Goal: Task Accomplishment & Management: Manage account settings

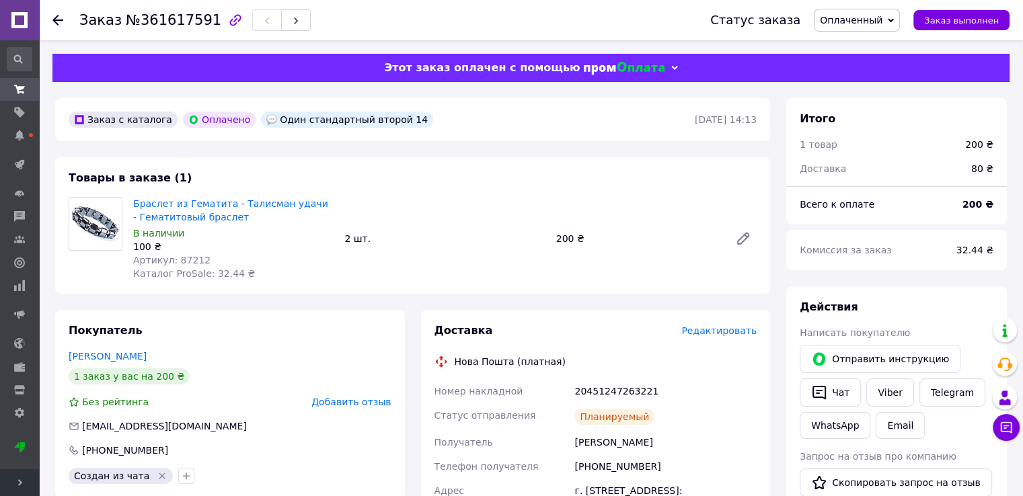
click at [57, 22] on icon at bounding box center [57, 20] width 11 height 11
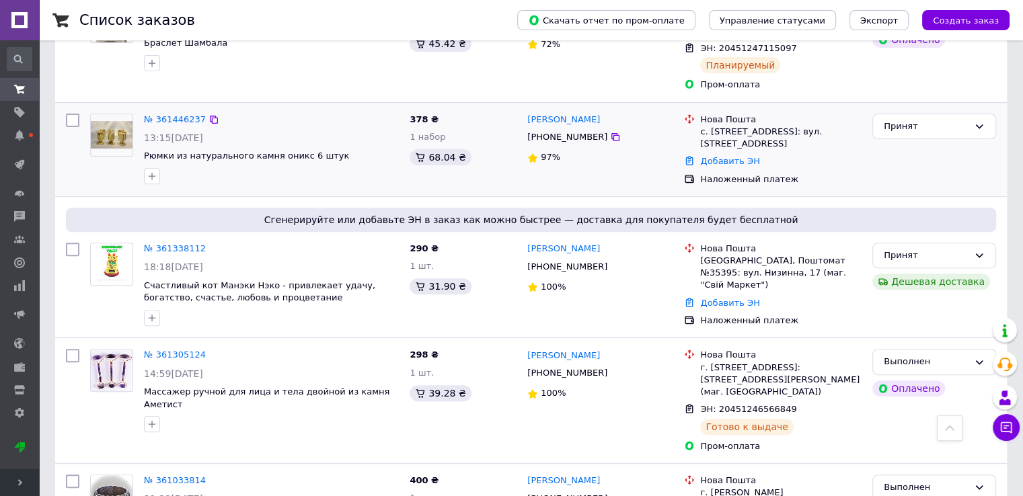
scroll to position [605, 0]
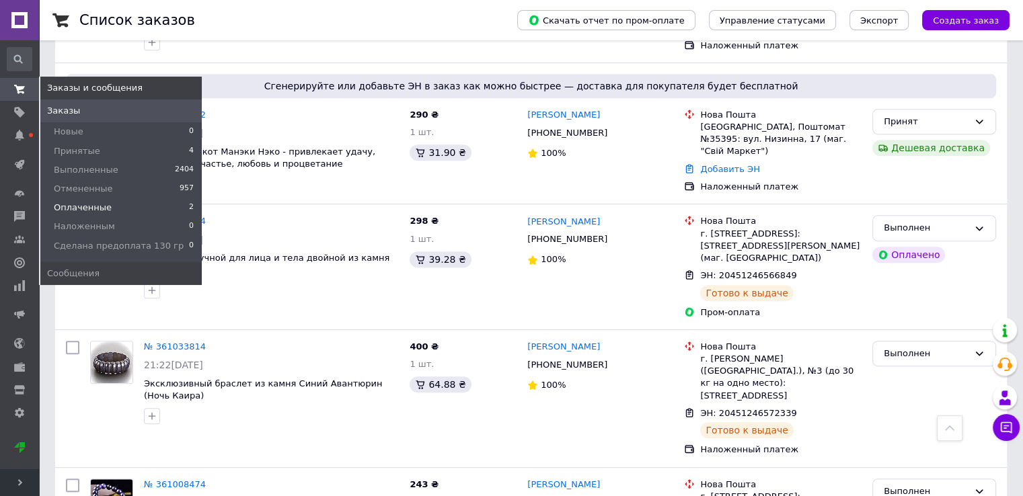
click at [85, 213] on span "Оплаченные" at bounding box center [83, 208] width 58 height 12
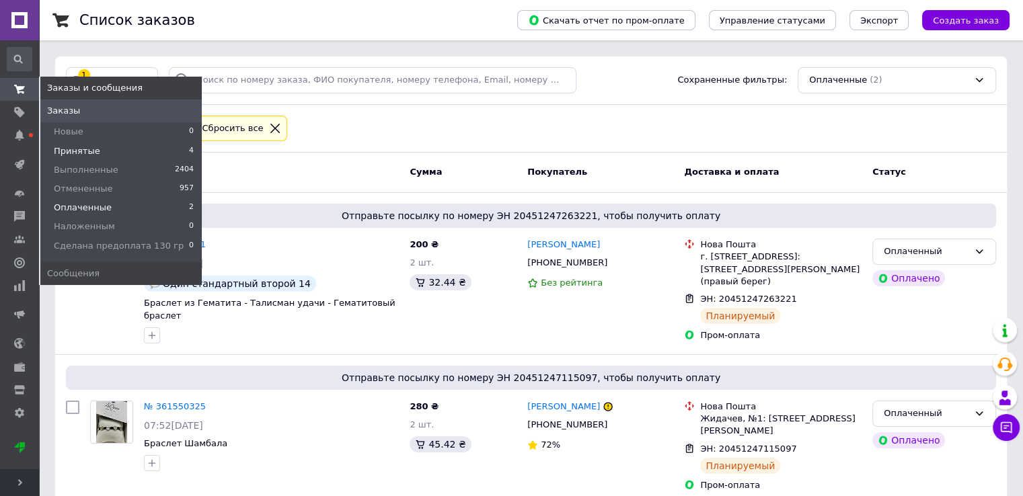
click at [96, 152] on li "Принятые 4" at bounding box center [120, 151] width 161 height 19
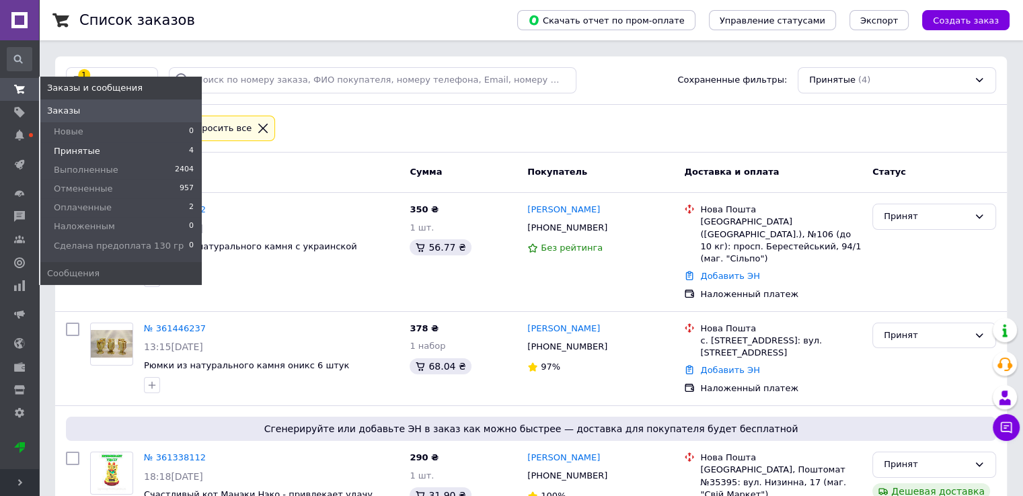
click at [91, 147] on span "Принятые" at bounding box center [77, 151] width 46 height 12
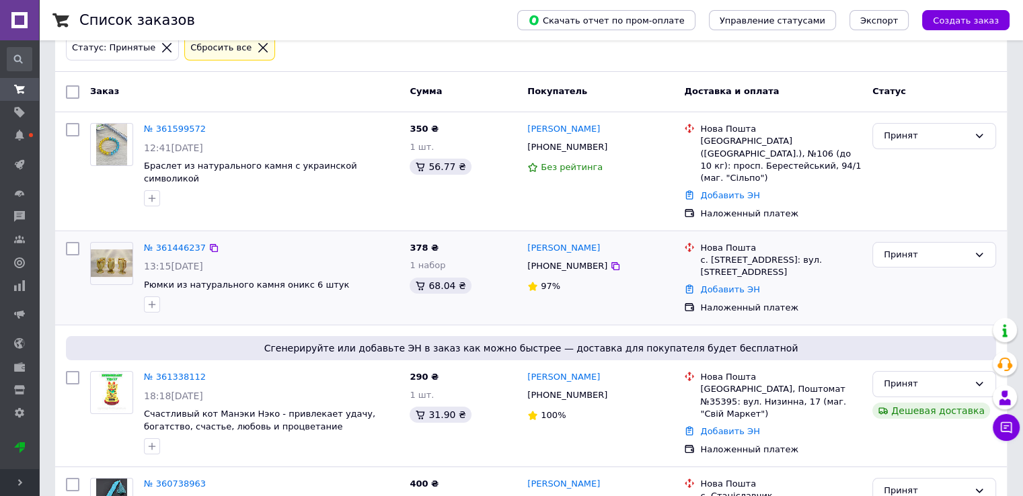
scroll to position [145, 0]
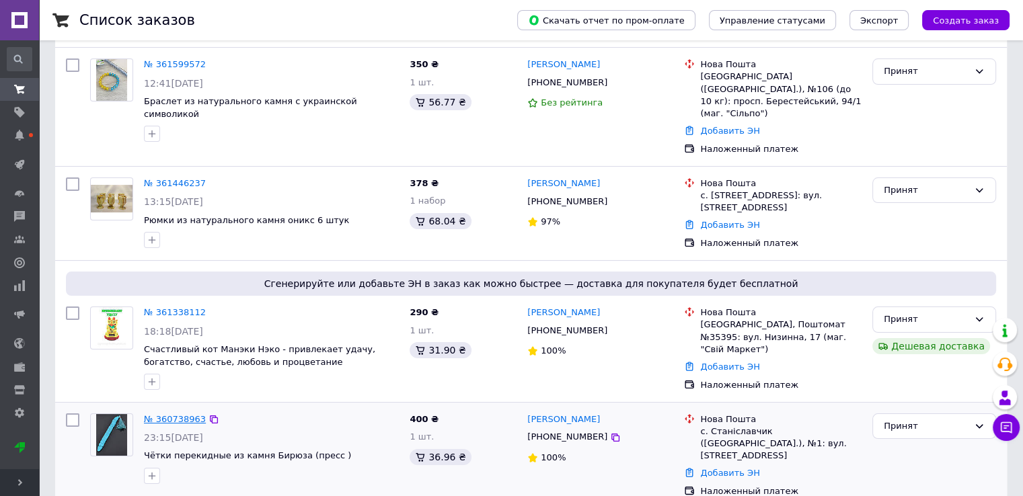
click at [182, 414] on link "№ 360738963" at bounding box center [175, 419] width 62 height 10
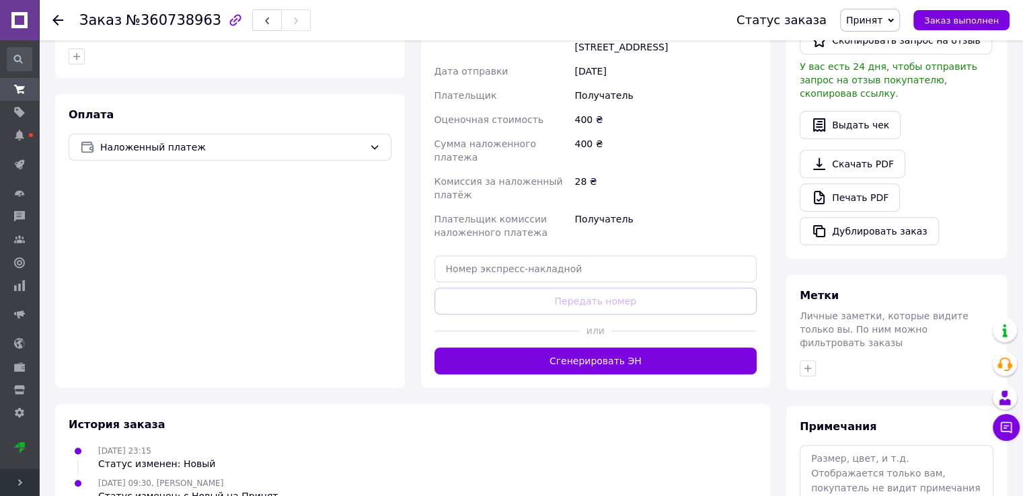
scroll to position [414, 0]
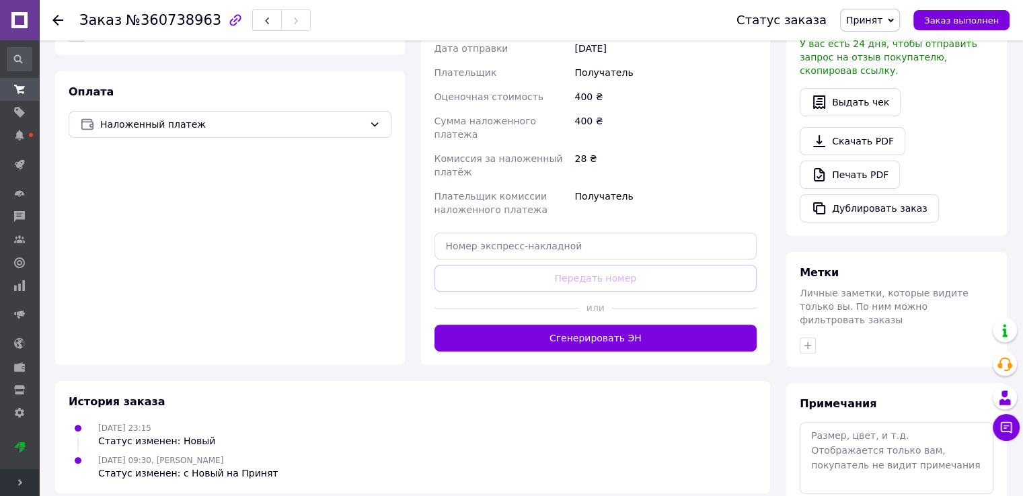
click at [647, 292] on div at bounding box center [684, 308] width 145 height 33
click at [644, 325] on button "Сгенерировать ЭН" at bounding box center [596, 338] width 323 height 27
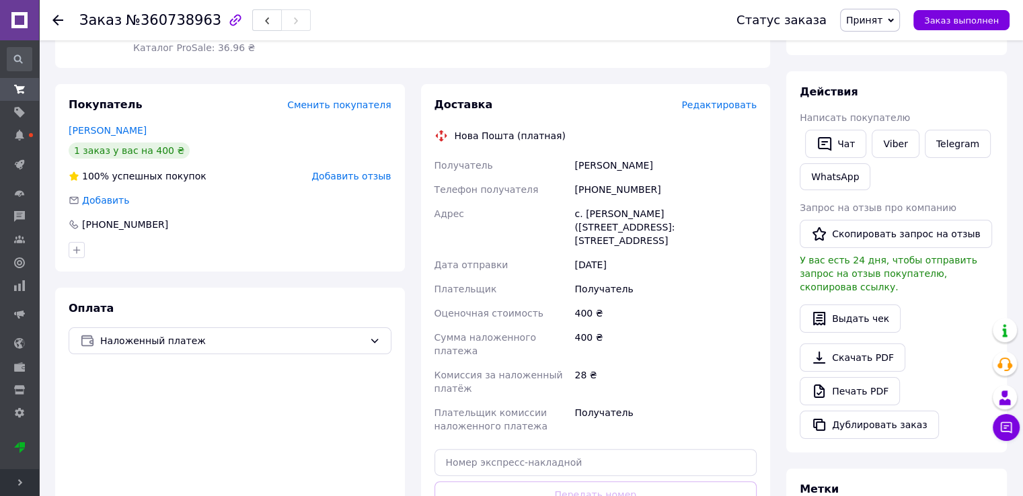
scroll to position [145, 0]
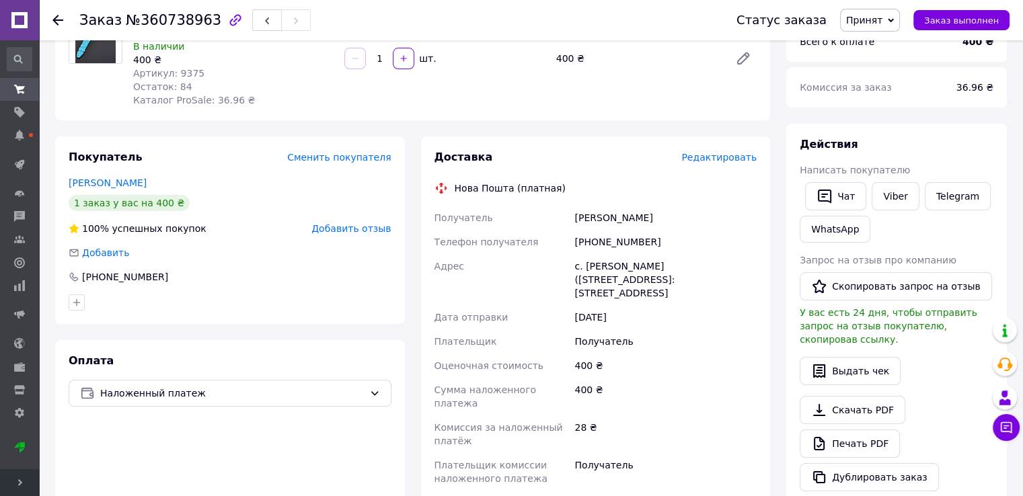
click at [894, 20] on span "Принят" at bounding box center [870, 20] width 60 height 23
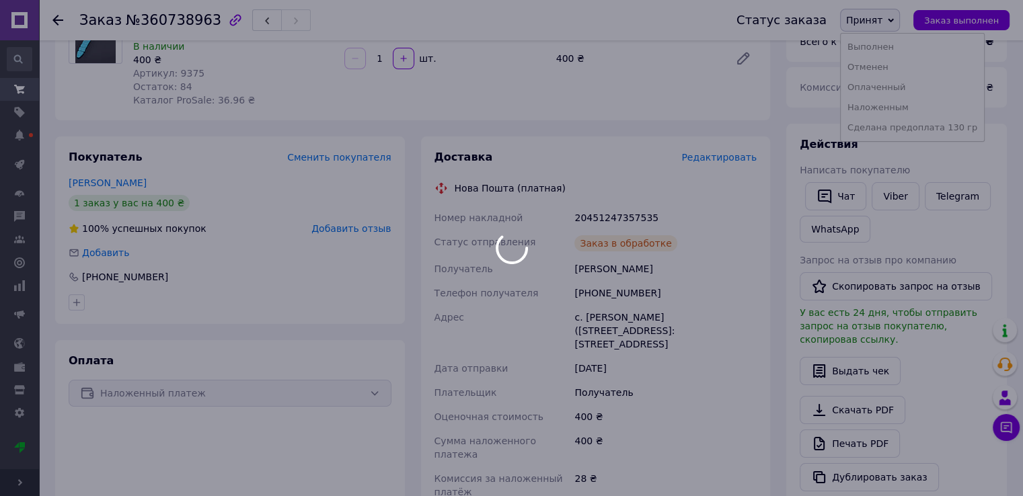
click at [901, 106] on div at bounding box center [511, 248] width 1023 height 496
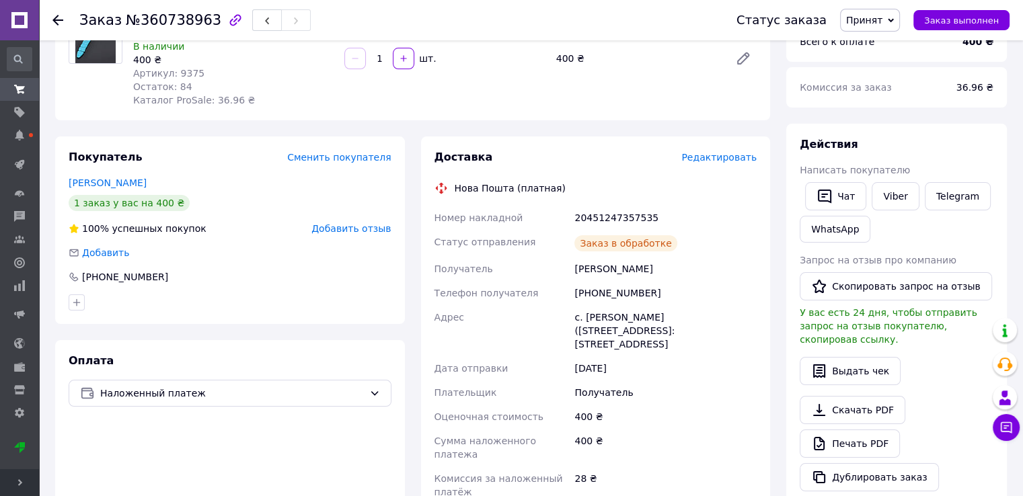
click at [883, 21] on span "Принят" at bounding box center [864, 20] width 36 height 11
click at [893, 104] on li "Наложенным" at bounding box center [912, 108] width 143 height 20
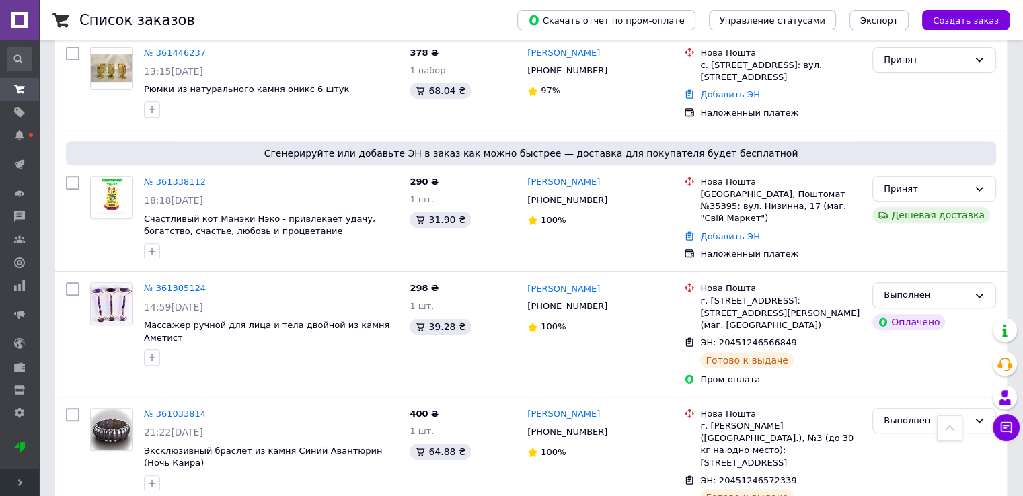
scroll to position [605, 0]
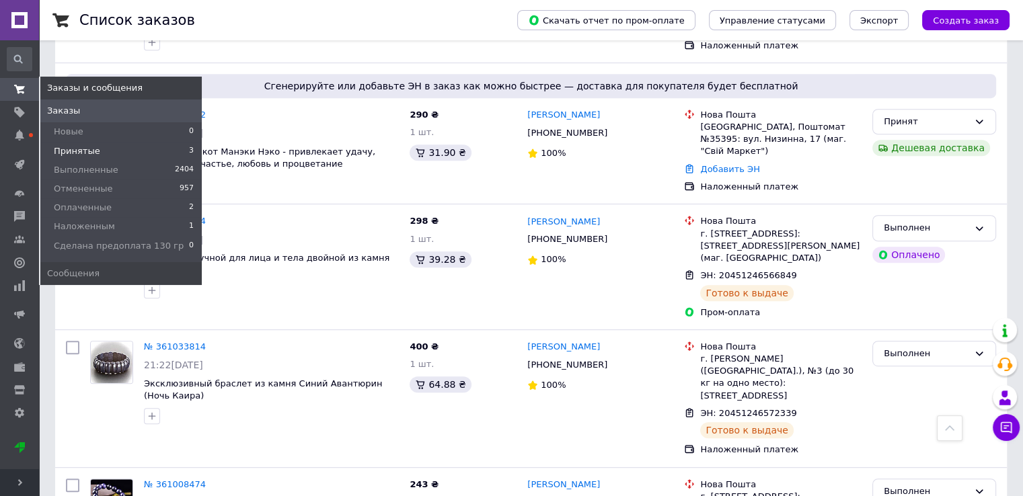
click at [100, 149] on li "Принятые 3" at bounding box center [120, 151] width 161 height 19
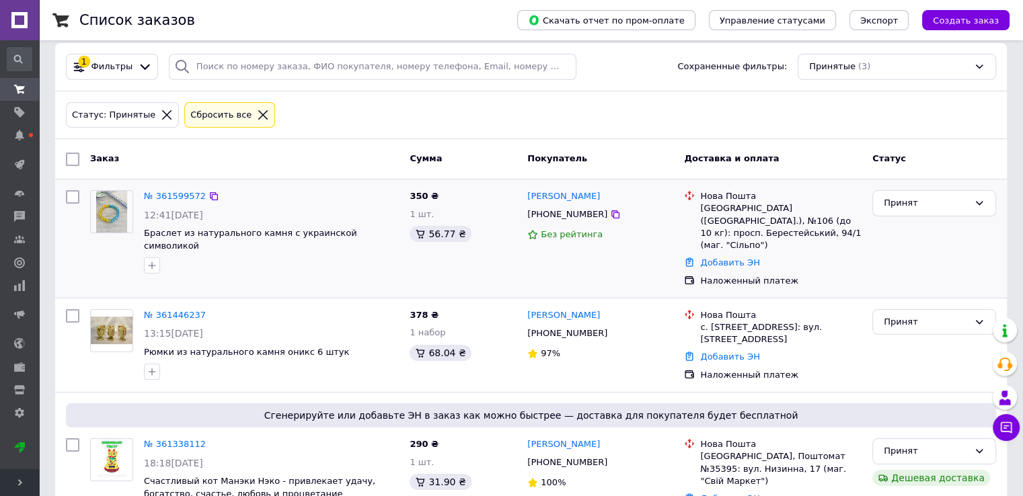
scroll to position [51, 0]
